Goal: Answer question/provide support

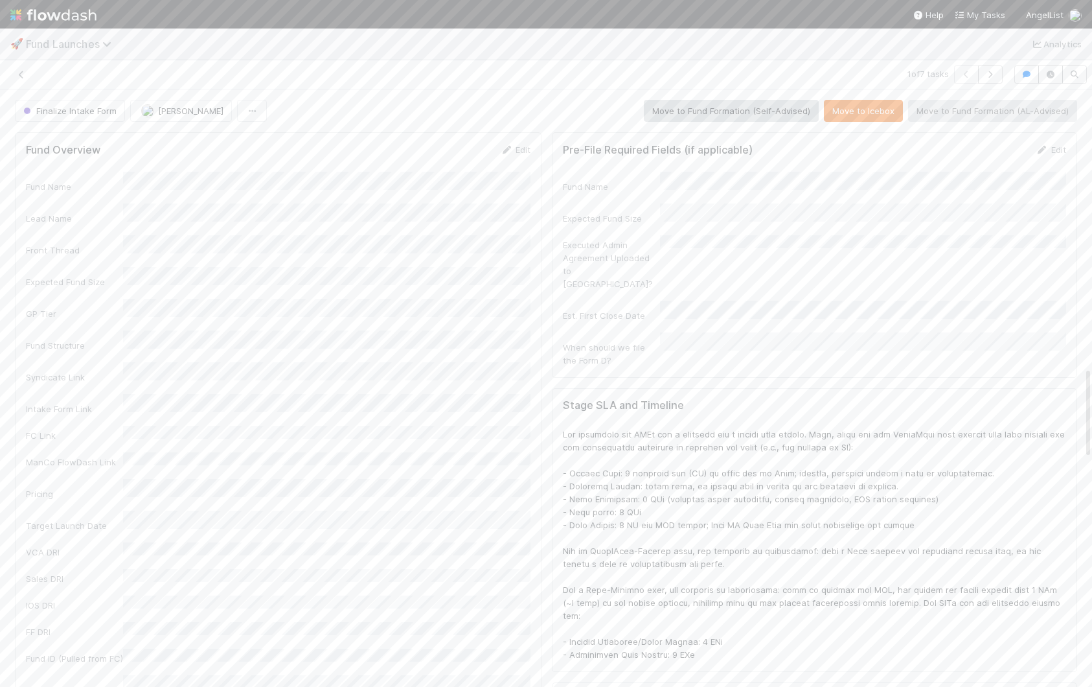
scroll to position [1806, 0]
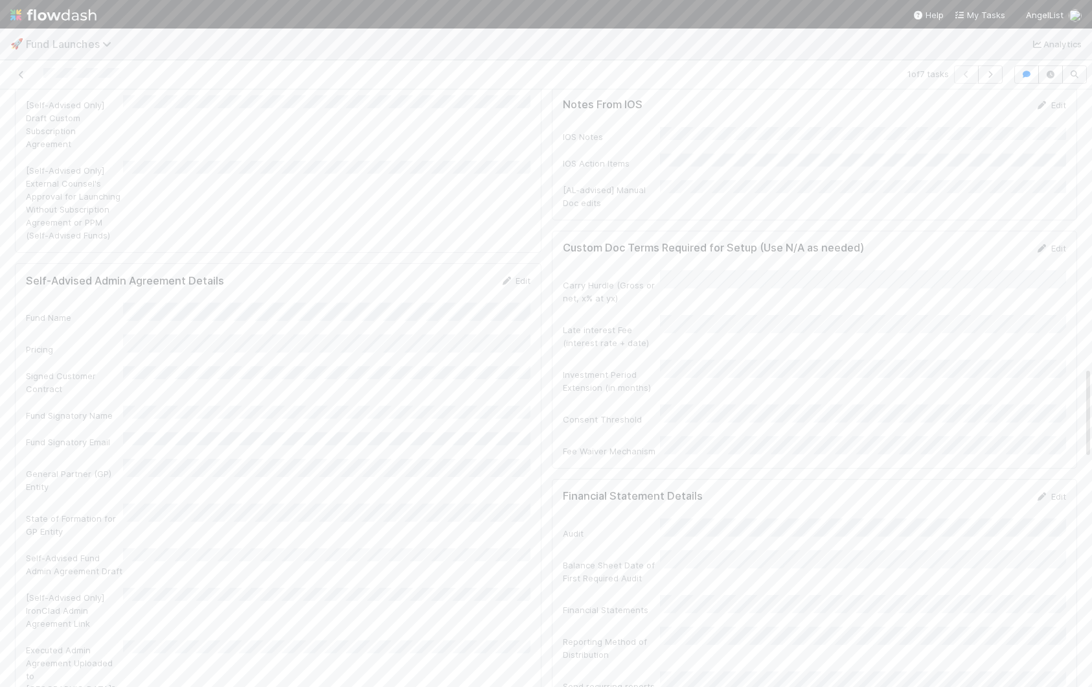
click at [85, 41] on span "Fund Launches" at bounding box center [72, 44] width 92 height 13
type input "tax"
click at [98, 131] on div "☑️ Tax > Tax Checklist" at bounding box center [169, 123] width 324 height 23
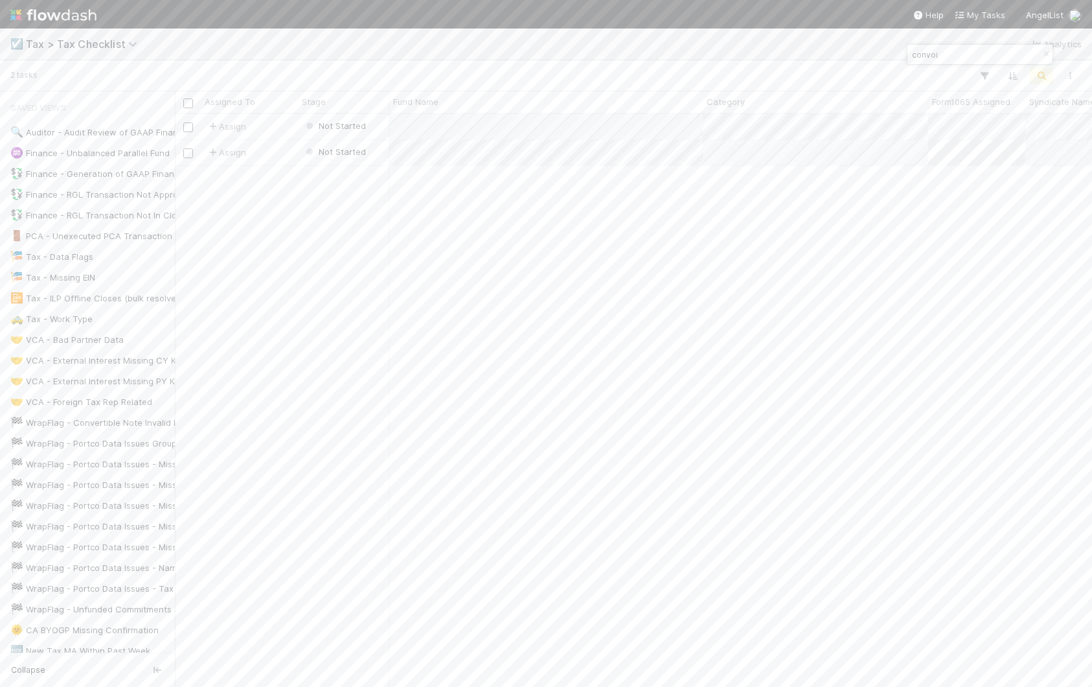
scroll to position [572, 917]
drag, startPoint x: 108, startPoint y: 36, endPoint x: 108, endPoint y: 43, distance: 7.1
click at [108, 36] on span "Tax > Tax Checklist" at bounding box center [90, 44] width 128 height 16
click at [108, 49] on span "Tax > Tax Checklist" at bounding box center [85, 44] width 118 height 13
type input "form"
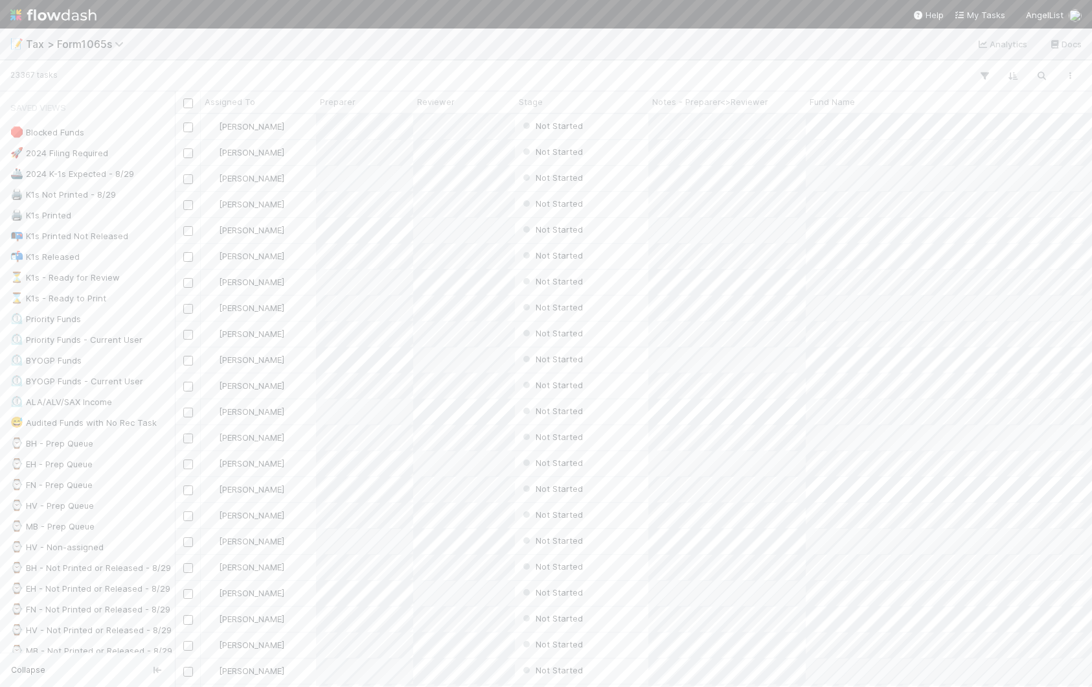
scroll to position [572, 917]
click at [307, 47] on div "📝 Tax > Form1065s Analytics Docs" at bounding box center [546, 43] width 1092 height 31
type input "convoi"
click at [626, 356] on div "Print Issues" at bounding box center [581, 359] width 133 height 25
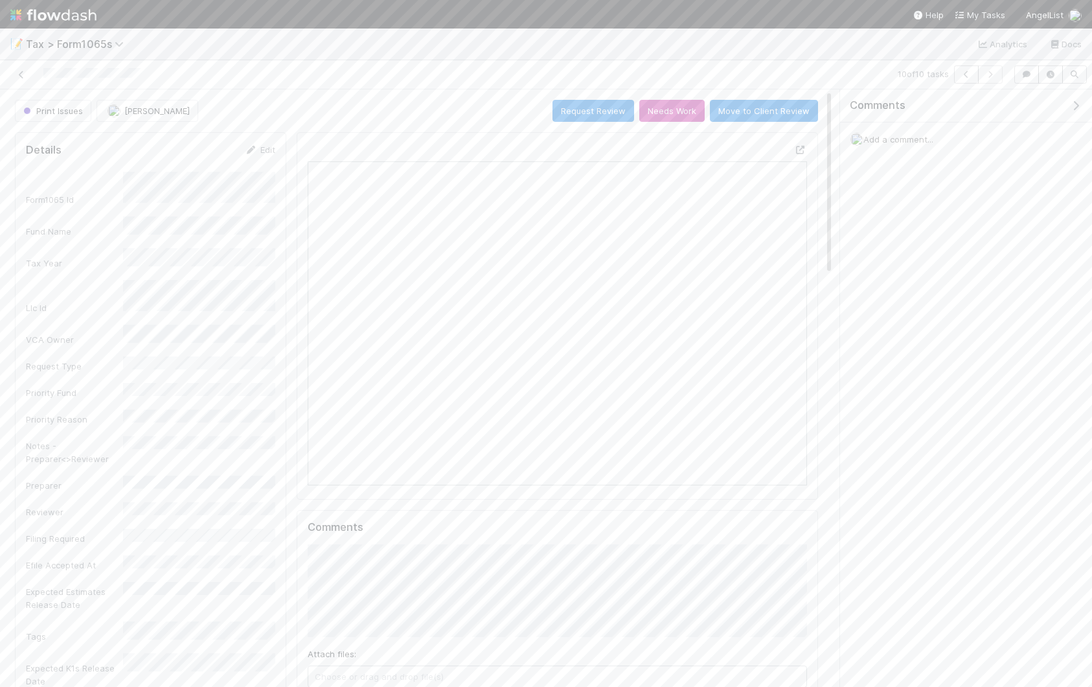
click at [887, 149] on div "Add a comment..." at bounding box center [966, 139] width 252 height 34
click at [887, 141] on span "Add a comment..." at bounding box center [898, 139] width 70 height 10
click at [915, 342] on button "Add Comment" at bounding box center [898, 339] width 75 height 22
click at [1074, 108] on icon "button" at bounding box center [1075, 105] width 13 height 10
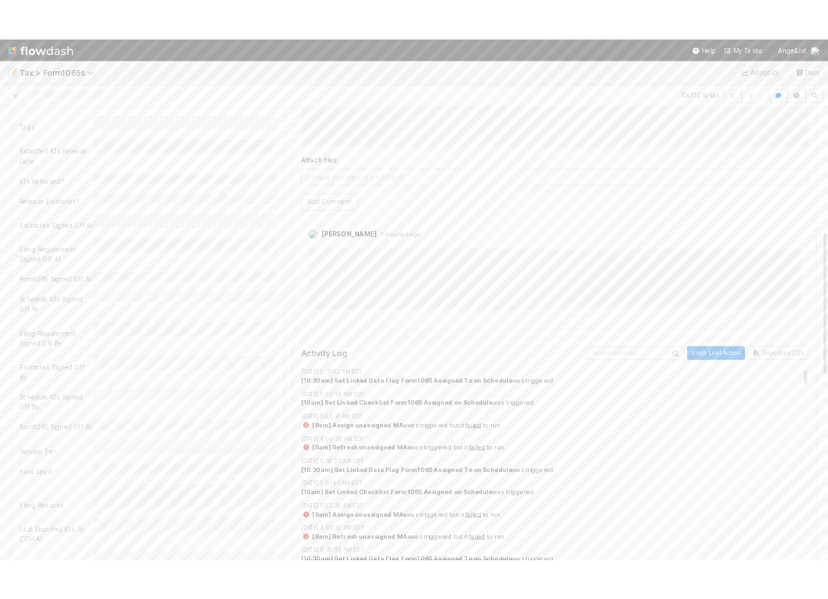
scroll to position [310, 0]
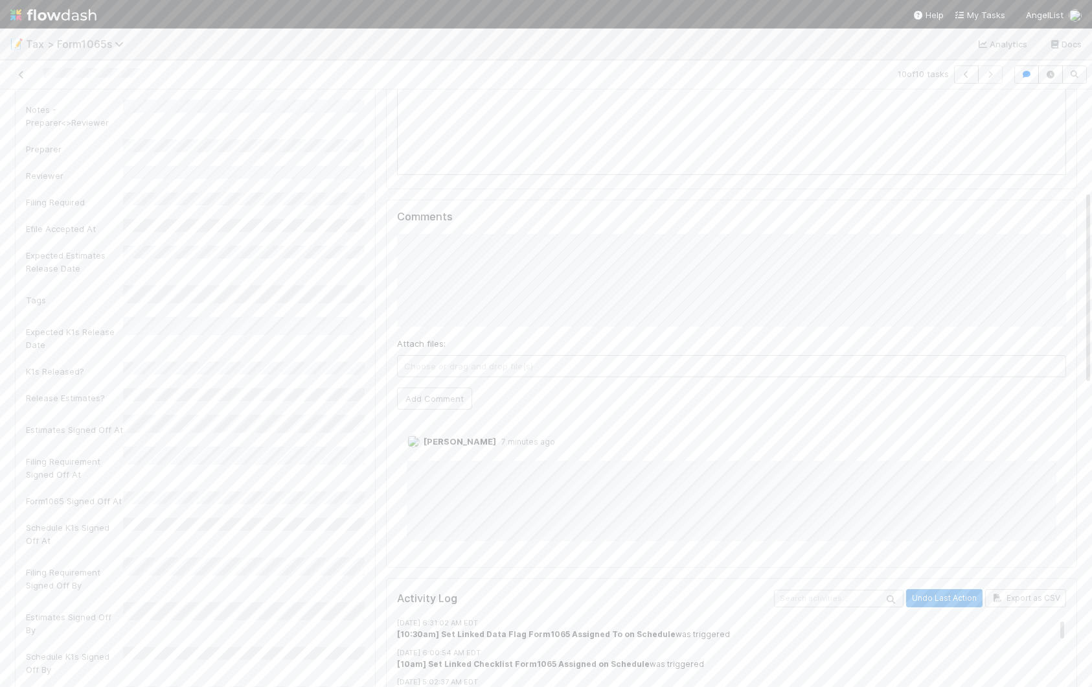
click at [107, 45] on span "Tax > Form1065s" at bounding box center [78, 44] width 104 height 13
type input "fund la"
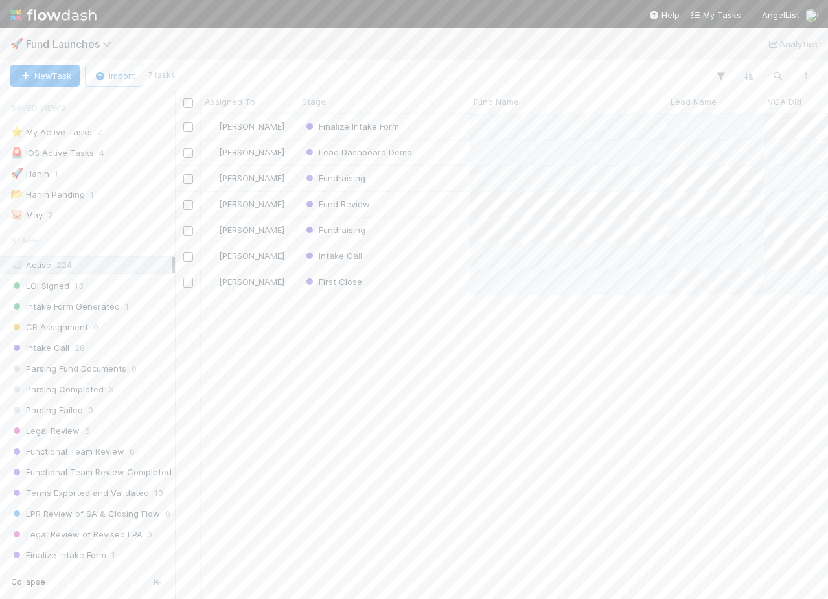
scroll to position [0, 1]
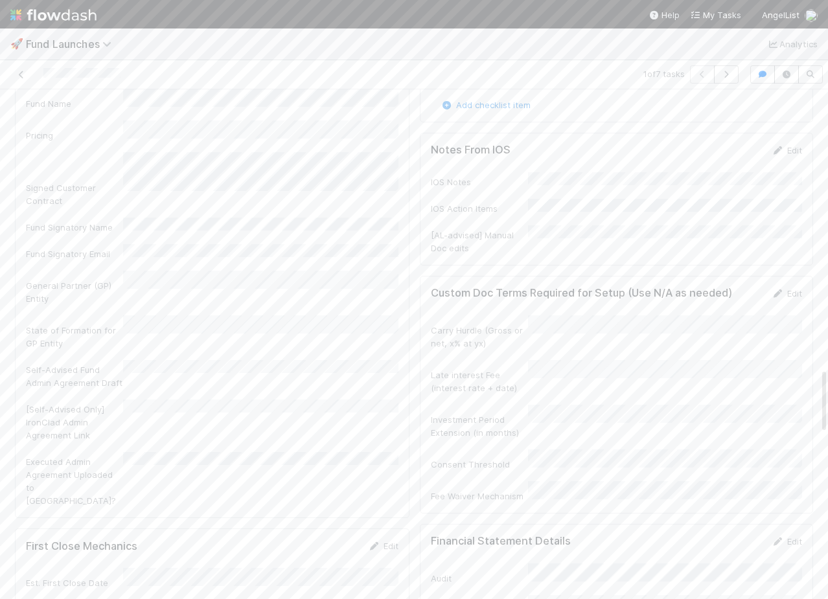
scroll to position [2067, 0]
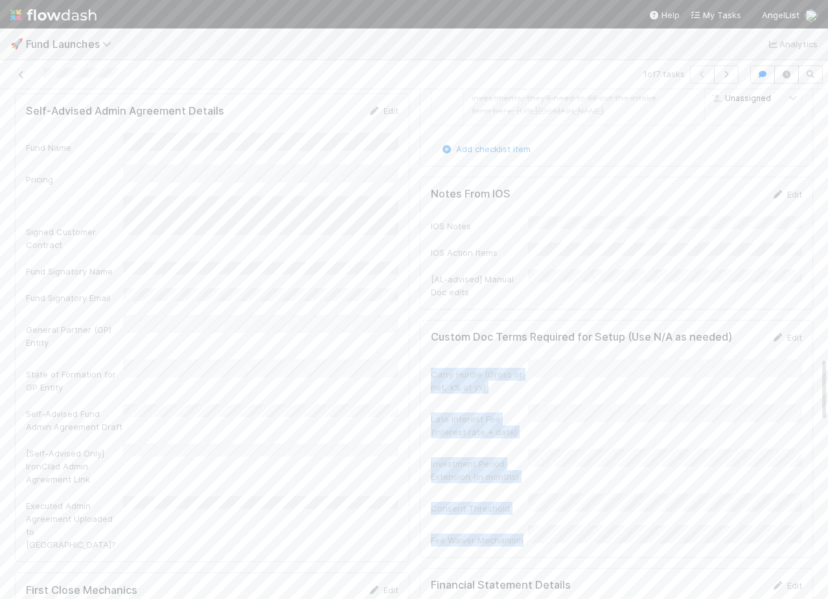
drag, startPoint x: 420, startPoint y: 387, endPoint x: 626, endPoint y: 544, distance: 259.7
click at [626, 544] on div "Custom Doc Terms Required for Setup (Use N/A as needed) Edit Carry Hurdle (Gros…" at bounding box center [616, 439] width 393 height 238
copy div "Carry Hurdle (Gross or net, x% at yx) Late interest Fee (interest rate + date) …"
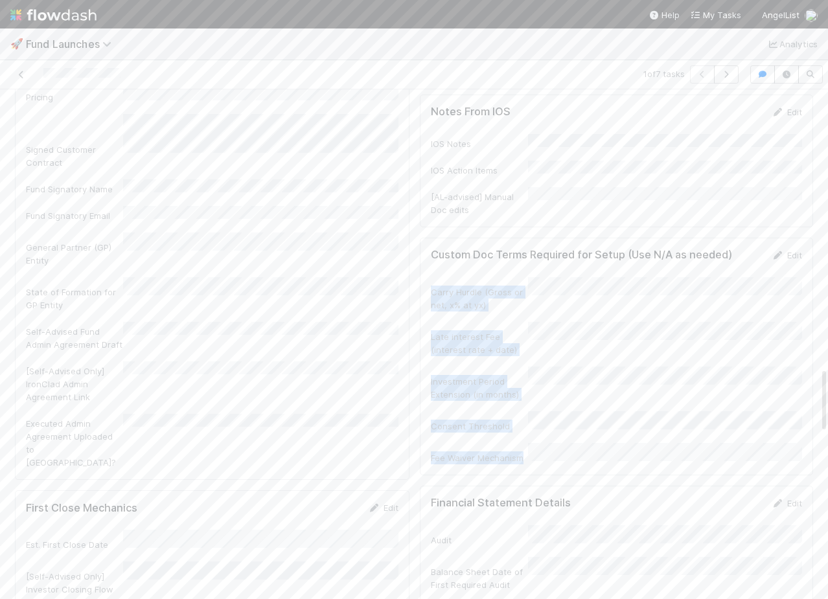
scroll to position [2163, 0]
